Goal: Task Accomplishment & Management: Manage account settings

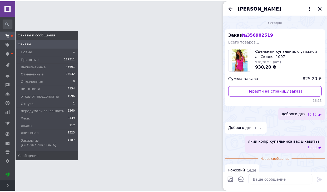
scroll to position [66, 0]
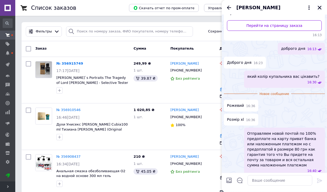
click at [322, 7] on icon "Закрыть" at bounding box center [319, 7] width 5 height 5
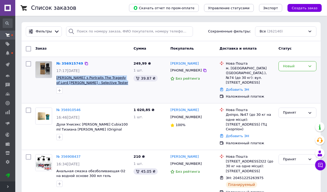
drag, startPoint x: 55, startPoint y: 78, endPoint x: 114, endPoint y: 82, distance: 59.3
click at [114, 82] on div "№ 356915749 17:17[DATE] [PERSON_NAME]`s Portraits The Tragedy of Lord [PERSON_N…" at bounding box center [92, 77] width 77 height 37
copy span "Духи Penhaligon`s Portraits The Tragedy of Lord [PERSON_NAME] - Selective Teste…"
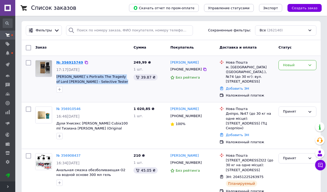
click at [69, 60] on link "№ 356915749" at bounding box center [69, 62] width 27 height 4
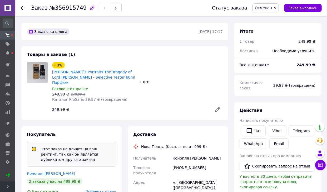
scroll to position [50, 0]
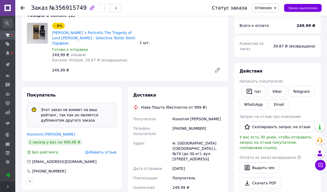
click at [46, 123] on div "Покупатель Этот заказ не влияет на ваш рейтинг, так как он является дубликатом …" at bounding box center [72, 138] width 100 height 102
click at [46, 132] on link "Конопля [PERSON_NAME]" at bounding box center [51, 134] width 48 height 4
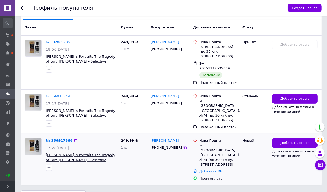
scroll to position [140, 0]
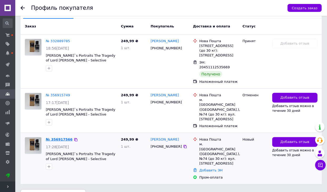
click at [63, 137] on link "№ 356917566" at bounding box center [59, 139] width 27 height 4
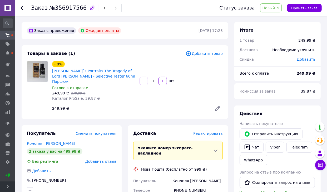
click at [198, 185] on div "[PHONE_NUMBER]" at bounding box center [197, 192] width 52 height 15
click at [199, 185] on div "[PHONE_NUMBER]" at bounding box center [197, 192] width 52 height 15
copy div "[PHONE_NUMBER]"
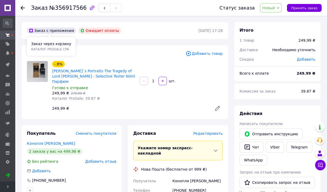
click at [56, 11] on span "№356917566" at bounding box center [67, 8] width 37 height 6
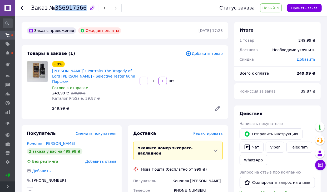
click at [56, 11] on span "№356917566" at bounding box center [67, 8] width 37 height 6
copy h1 "Заказ №356917566"
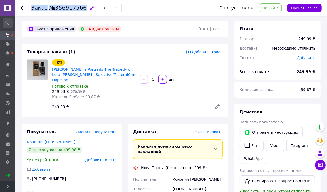
scroll to position [2, 0]
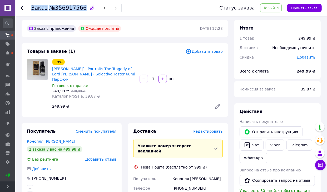
click at [272, 9] on span "Новый" at bounding box center [268, 8] width 13 height 4
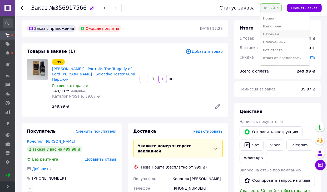
click at [278, 32] on li "Отменен" at bounding box center [284, 34] width 49 height 8
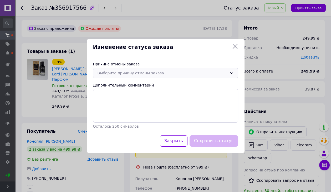
click at [178, 73] on div "Выберите причину отмены заказа" at bounding box center [163, 73] width 130 height 6
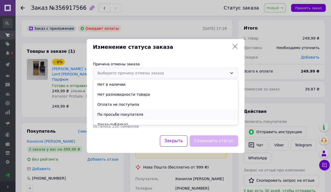
click at [144, 112] on li "По просьбе покупателя" at bounding box center [165, 114] width 145 height 10
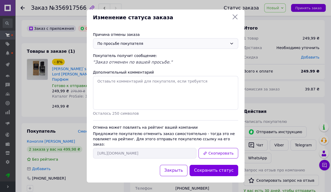
drag, startPoint x: 214, startPoint y: 168, endPoint x: 214, endPoint y: 152, distance: 15.5
click at [214, 168] on button "Сохранить статус" at bounding box center [214, 169] width 49 height 11
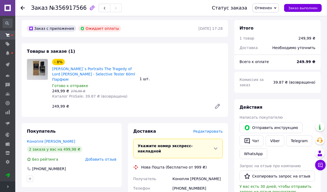
click at [22, 6] on icon at bounding box center [23, 8] width 4 height 4
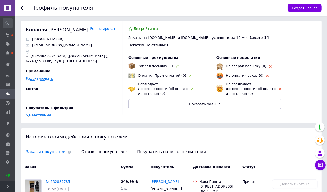
click at [22, 8] on use at bounding box center [23, 8] width 4 height 4
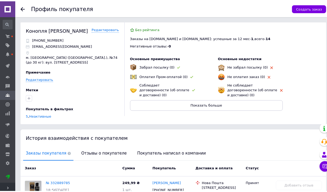
scroll to position [49, 0]
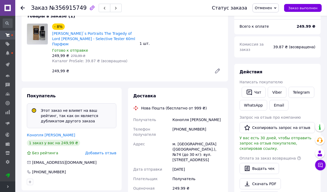
click at [24, 9] on icon at bounding box center [23, 8] width 4 height 4
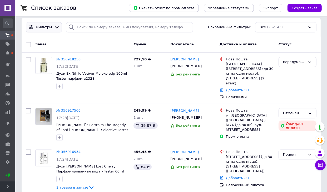
scroll to position [8, 0]
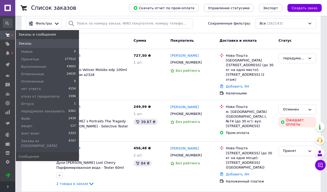
click at [3, 34] on span at bounding box center [7, 35] width 15 height 5
